Goal: Information Seeking & Learning: Learn about a topic

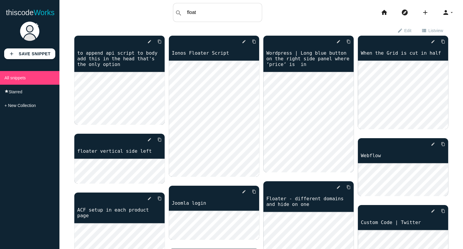
click at [231, 8] on input "float" at bounding box center [223, 12] width 78 height 12
type input "float"
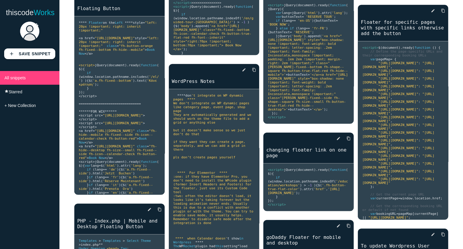
scroll to position [421, 0]
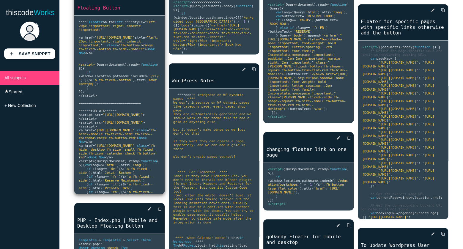
click at [102, 11] on link "Floating Button" at bounding box center [119, 7] width 90 height 7
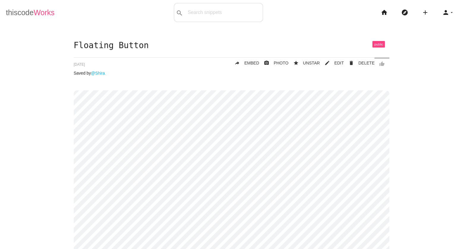
click at [17, 12] on link "thiscode Works" at bounding box center [30, 12] width 49 height 19
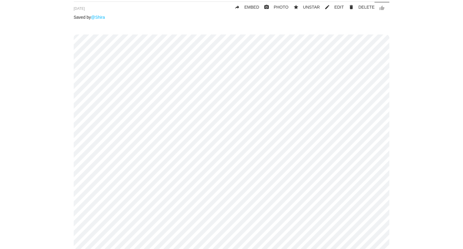
scroll to position [69, 0]
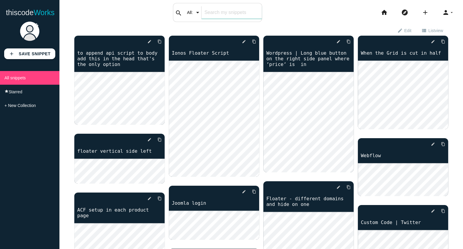
click at [201, 11] on div "search All: All: Code: Title: Tag: All: Code: Title: Tag:" at bounding box center [217, 12] width 89 height 19
type input "float"
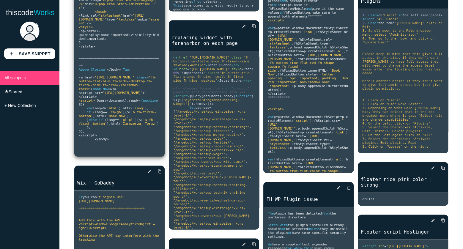
scroll to position [656, 0]
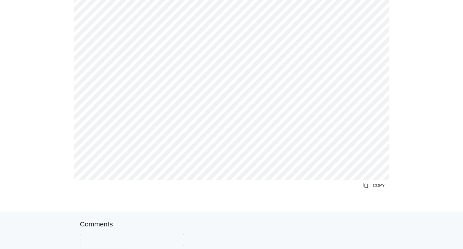
scroll to position [122, 0]
